Goal: Information Seeking & Learning: Learn about a topic

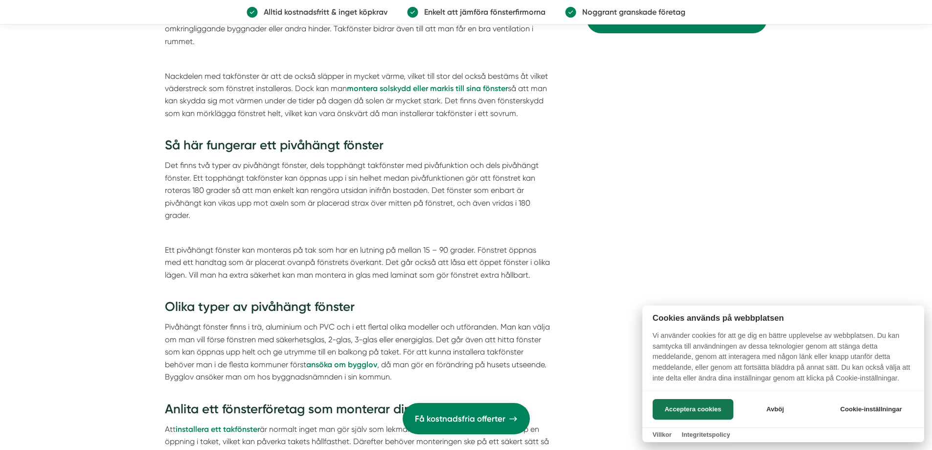
scroll to position [968, 0]
drag, startPoint x: 325, startPoint y: 153, endPoint x: 446, endPoint y: 153, distance: 120.8
click at [446, 153] on div at bounding box center [466, 225] width 932 height 450
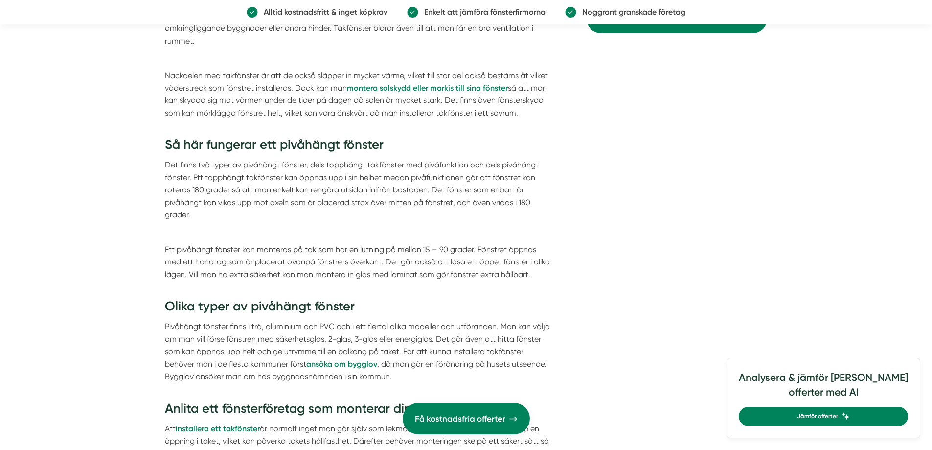
click at [446, 158] on p "Det finns två typer av pivåhängt fönster, dels topphängt takfönster med pivåfun…" at bounding box center [357, 189] width 385 height 62
drag, startPoint x: 353, startPoint y: 151, endPoint x: 519, endPoint y: 154, distance: 166.3
click at [519, 158] on p "Det finns två typer av pivåhängt fönster, dels topphängt takfönster med pivåfun…" at bounding box center [357, 189] width 385 height 62
drag, startPoint x: 274, startPoint y: 164, endPoint x: 437, endPoint y: 168, distance: 162.4
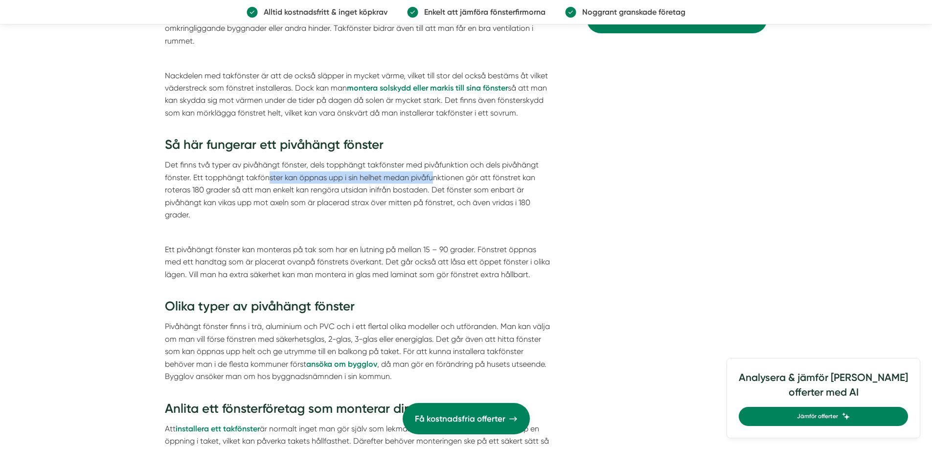
click at [437, 168] on p "Det finns två typer av pivåhängt fönster, dels topphängt takfönster med pivåfun…" at bounding box center [357, 189] width 385 height 62
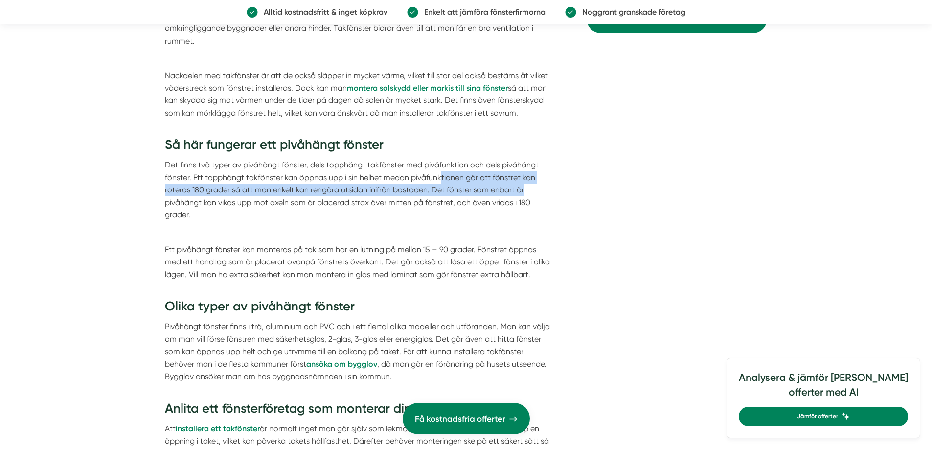
drag, startPoint x: 453, startPoint y: 169, endPoint x: 533, endPoint y: 170, distance: 79.7
click at [533, 170] on p "Det finns två typer av pivåhängt fönster, dels topphängt takfönster med pivåfun…" at bounding box center [357, 189] width 385 height 62
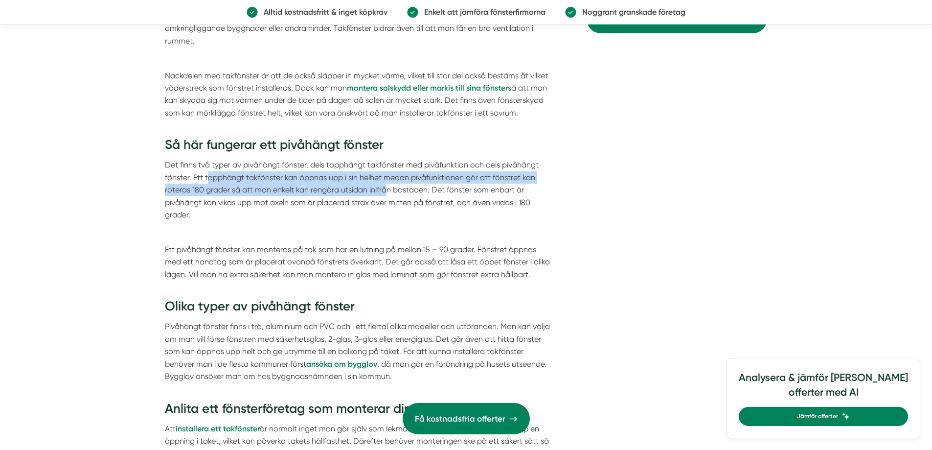
drag, startPoint x: 227, startPoint y: 169, endPoint x: 386, endPoint y: 177, distance: 159.2
click at [386, 177] on p "Det finns två typer av pivåhängt fönster, dels topphängt takfönster med pivåfun…" at bounding box center [357, 189] width 385 height 62
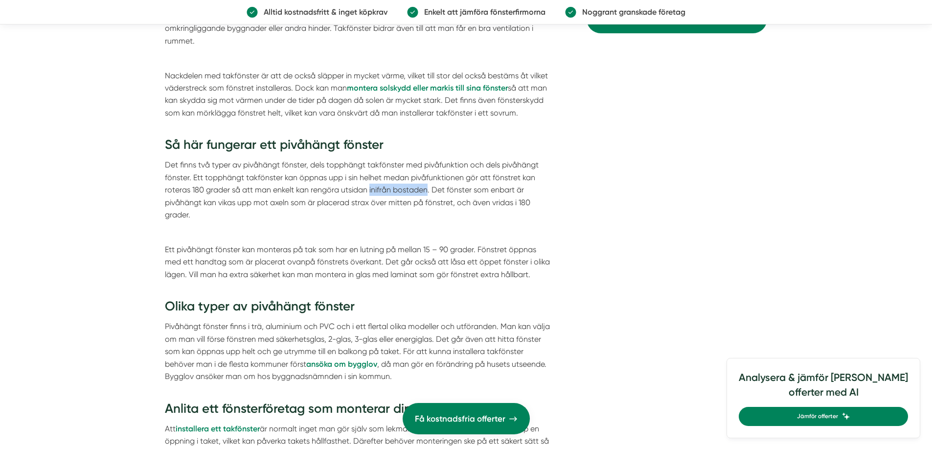
drag, startPoint x: 386, startPoint y: 177, endPoint x: 425, endPoint y: 177, distance: 38.6
click at [425, 177] on p "Det finns två typer av pivåhängt fönster, dels topphängt takfönster med pivåfun…" at bounding box center [357, 189] width 385 height 62
drag, startPoint x: 425, startPoint y: 177, endPoint x: 489, endPoint y: 177, distance: 64.1
click at [489, 177] on p "Det finns två typer av pivåhängt fönster, dels topphängt takfönster med pivåfun…" at bounding box center [357, 189] width 385 height 62
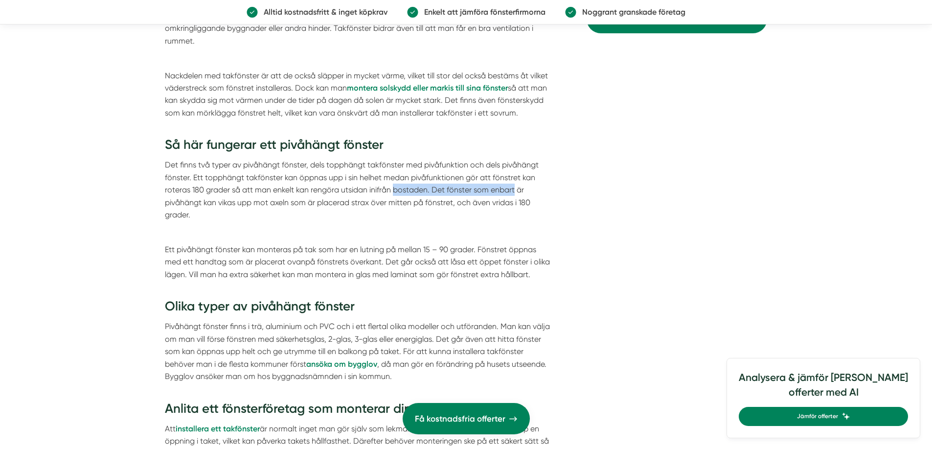
click at [489, 177] on p "Det finns två typer av pivåhängt fönster, dels topphängt takfönster med pivåfun…" at bounding box center [357, 189] width 385 height 62
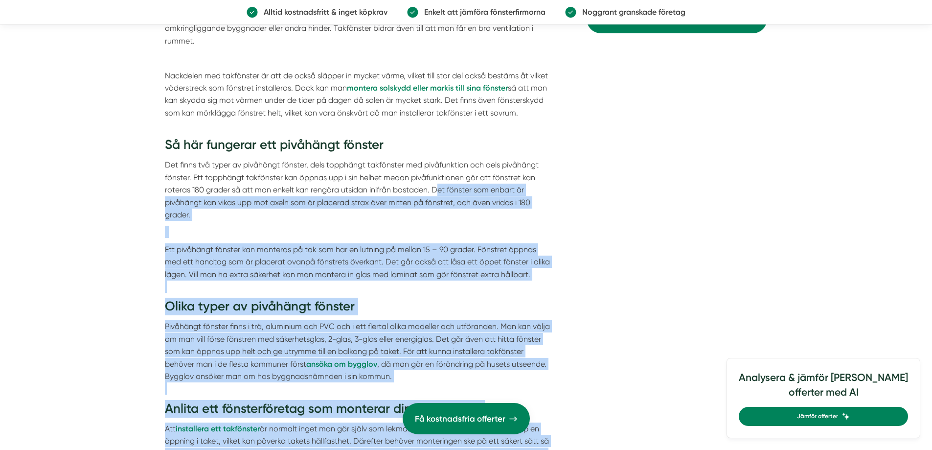
click at [572, 193] on div "Redaktör på Fönsterexperter Publicerades: [DATE] : 10:41 Uppdaterades: [DATE] :…" at bounding box center [466, 298] width 603 height 1687
click at [458, 190] on p "Det finns två typer av pivåhängt fönster, dels topphängt takfönster med pivåfun…" at bounding box center [357, 189] width 385 height 62
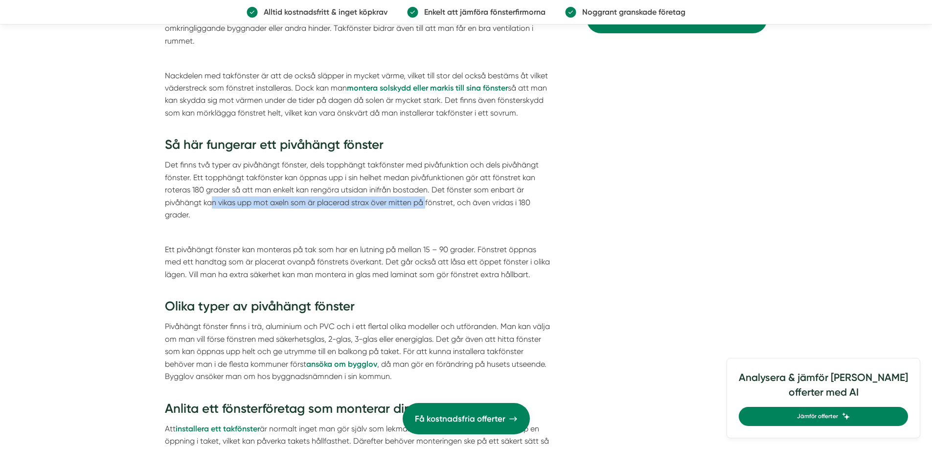
drag, startPoint x: 212, startPoint y: 189, endPoint x: 426, endPoint y: 191, distance: 213.8
click at [426, 191] on p "Det finns två typer av pivåhängt fönster, dels topphängt takfönster med pivåfun…" at bounding box center [357, 189] width 385 height 62
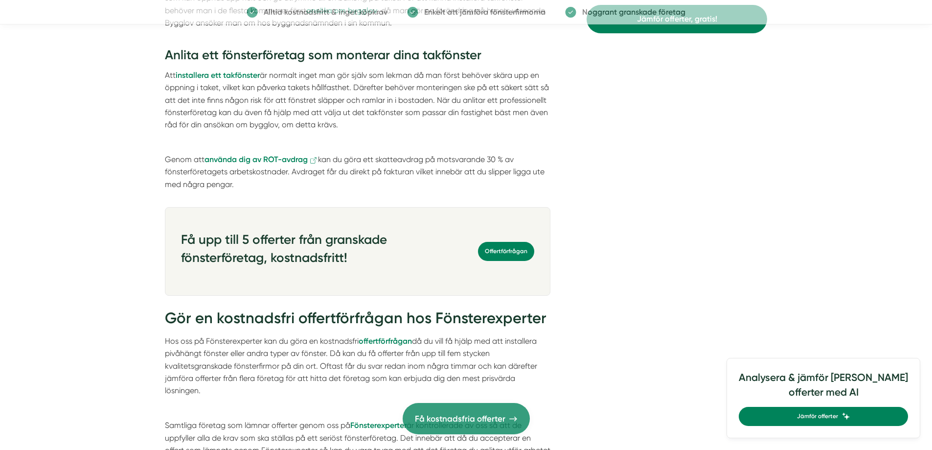
scroll to position [1507, 0]
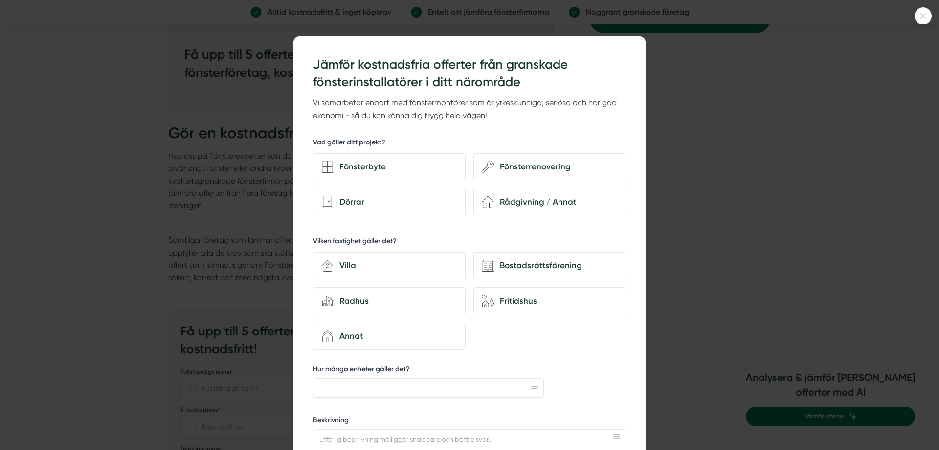
click at [176, 203] on div at bounding box center [469, 225] width 939 height 450
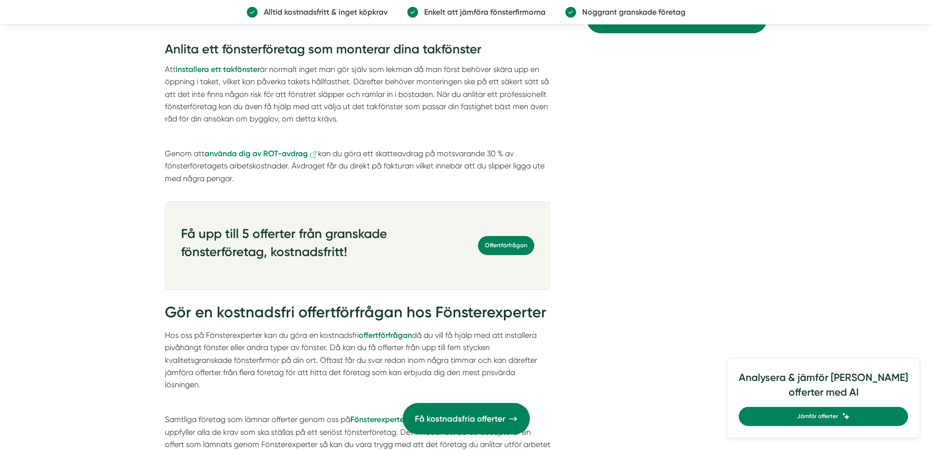
scroll to position [1311, 0]
